Goal: Check status: Check status

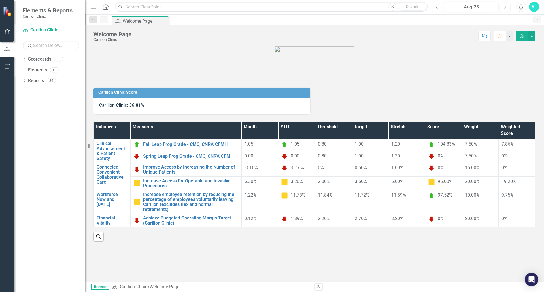
click at [437, 5] on icon "Previous" at bounding box center [437, 6] width 3 height 5
click at [504, 10] on button "Next" at bounding box center [505, 7] width 10 height 10
click at [439, 5] on button "Previous" at bounding box center [437, 7] width 10 height 10
click at [510, 9] on button "Next" at bounding box center [505, 7] width 10 height 10
click at [172, 216] on link "Achieve Budgeted Operating Margin Target (Carilion Clinic)" at bounding box center [191, 221] width 96 height 10
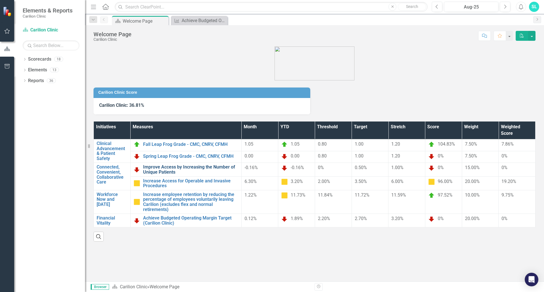
click at [173, 171] on link "Improve Access by Increasing the Number of Unique Patients" at bounding box center [191, 170] width 96 height 10
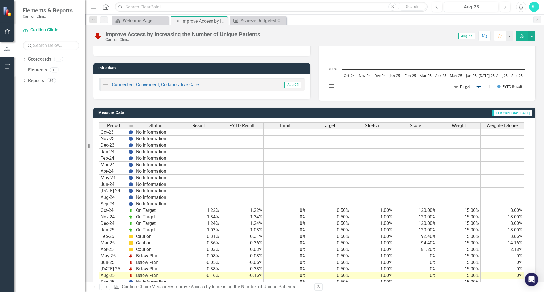
scroll to position [104, 0]
